Goal: Task Accomplishment & Management: Manage account settings

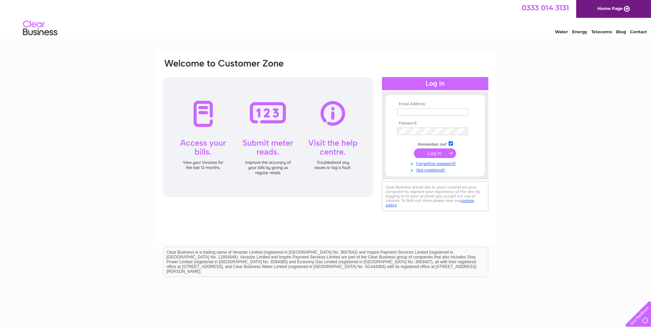
click at [409, 112] on input "text" at bounding box center [432, 112] width 71 height 8
type input "[EMAIL_ADDRESS][DOMAIN_NAME]"
click at [423, 153] on input "submit" at bounding box center [435, 154] width 42 height 10
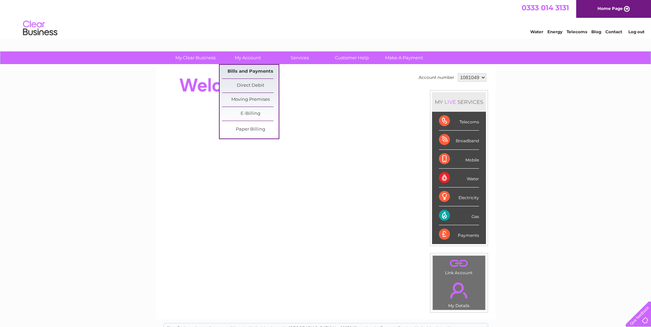
click at [243, 70] on link "Bills and Payments" at bounding box center [250, 72] width 57 height 14
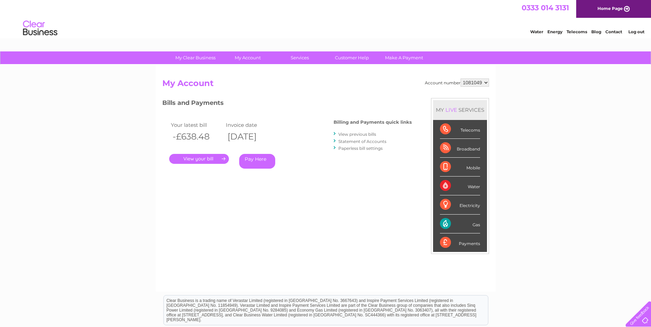
click at [211, 159] on link "." at bounding box center [199, 159] width 60 height 10
click at [365, 132] on link "View previous bills" at bounding box center [357, 134] width 38 height 5
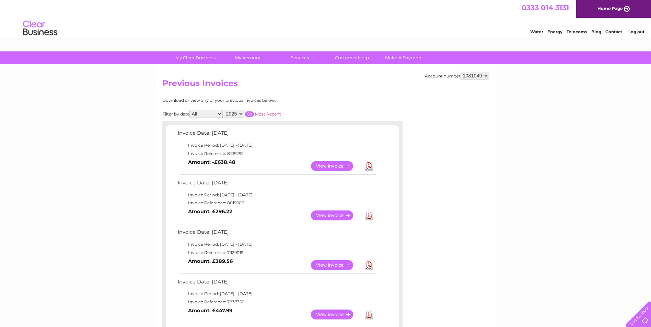
click at [221, 115] on select "All January February March April May June July August September October Novembe…" at bounding box center [205, 114] width 33 height 8
click at [190, 110] on select "All January February March April May June July August September October Novembe…" at bounding box center [205, 114] width 33 height 8
click at [219, 114] on select "All January February March April May June July August September October Novembe…" at bounding box center [205, 114] width 33 height 8
select select "1"
click at [190, 110] on select "All January February March April May June July August September October Novembe…" at bounding box center [205, 114] width 33 height 8
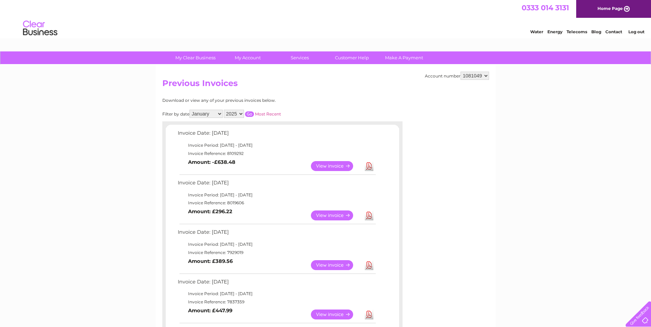
click at [250, 116] on input "button" at bounding box center [249, 114] width 9 height 5
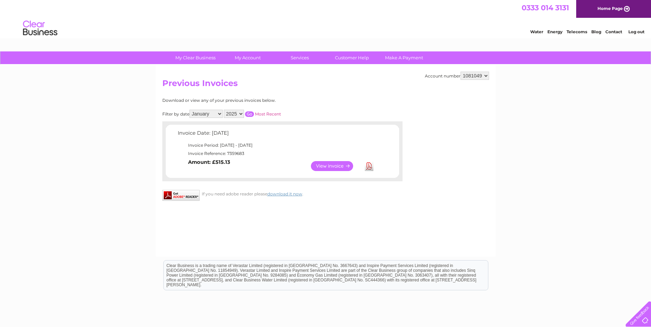
click at [336, 168] on link "View" at bounding box center [336, 166] width 50 height 10
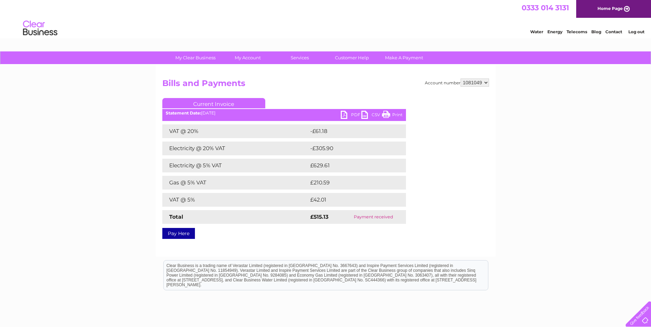
click at [350, 114] on link "PDF" at bounding box center [351, 116] width 21 height 10
